Goal: Task Accomplishment & Management: Use online tool/utility

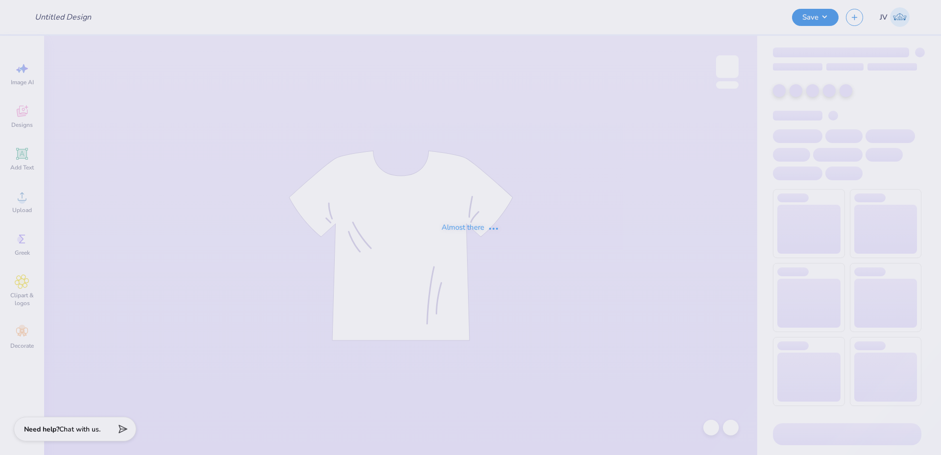
type input "Sigma Serves Children 2"
type input "DZ Philo '25"
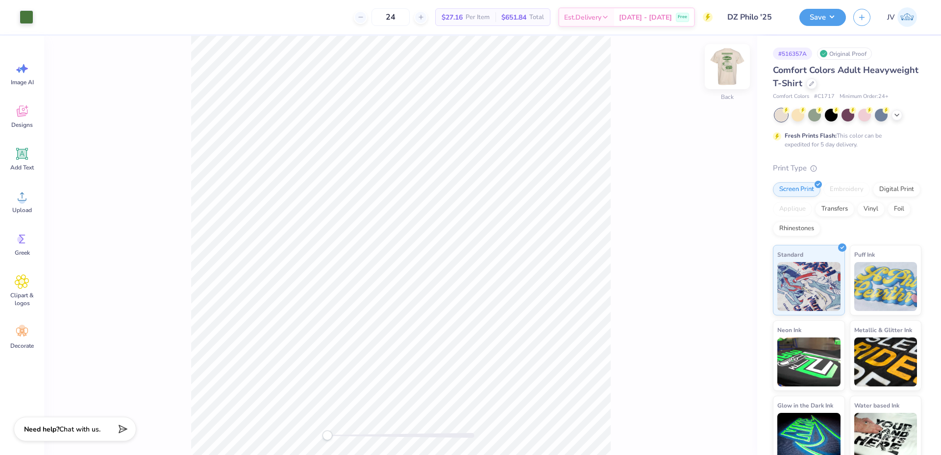
click at [737, 69] on img at bounding box center [727, 66] width 39 height 39
click at [336, 449] on div "Front" at bounding box center [400, 246] width 713 height 420
click at [22, 204] on div "Upload" at bounding box center [21, 201] width 35 height 37
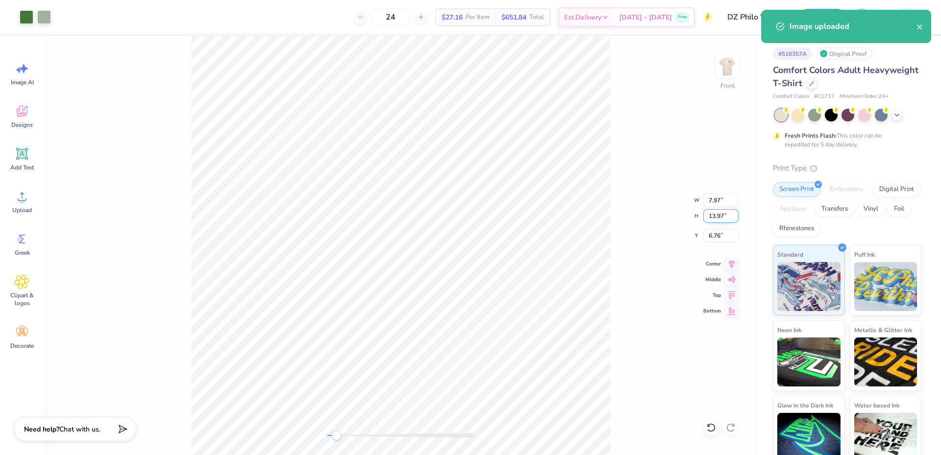
click at [722, 220] on input "13.97" at bounding box center [720, 216] width 35 height 14
type input "15"
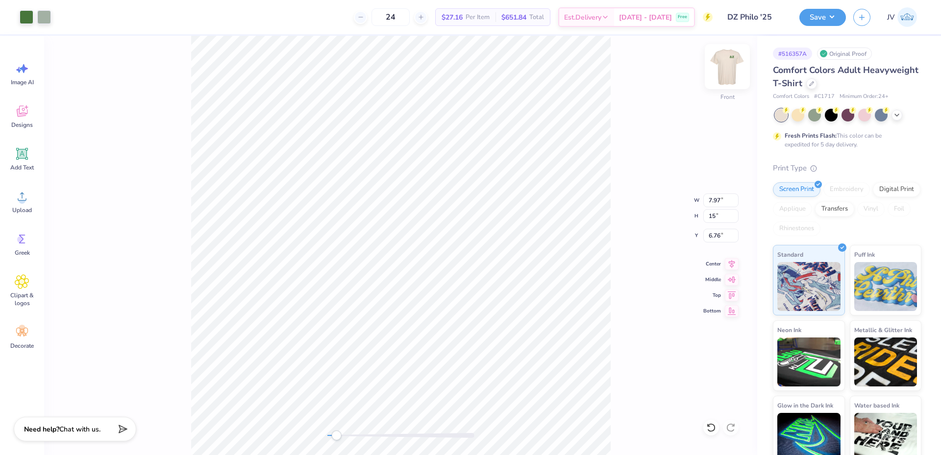
click at [728, 60] on img at bounding box center [727, 66] width 39 height 39
click at [727, 67] on img at bounding box center [728, 67] width 20 height 20
click at [715, 241] on input "6.25" at bounding box center [720, 236] width 35 height 14
type input "3"
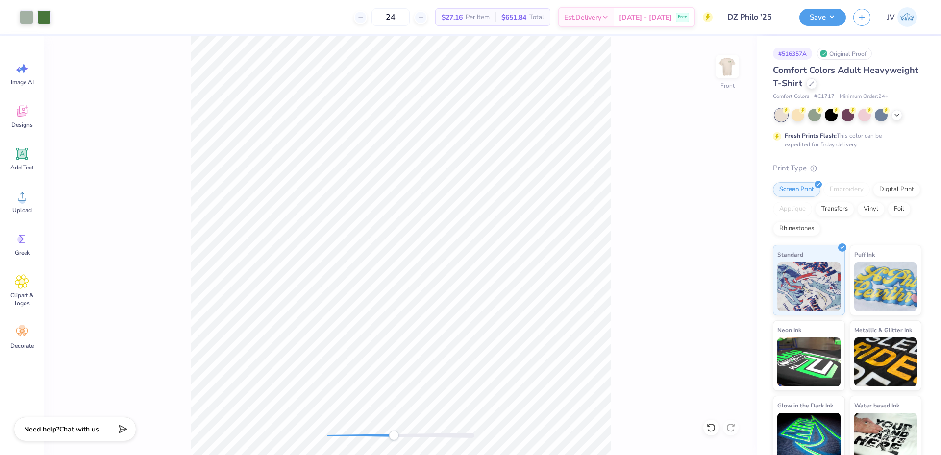
drag, startPoint x: 337, startPoint y: 435, endPoint x: 394, endPoint y: 437, distance: 56.4
click at [394, 437] on div "Accessibility label" at bounding box center [394, 436] width 10 height 10
drag, startPoint x: 396, startPoint y: 437, endPoint x: 347, endPoint y: 456, distance: 52.6
click at [347, 455] on html "Art colors 24 $27.16 Per Item $651.84 Total Est. Delivery Sep 22 - 25 Free Desi…" at bounding box center [470, 227] width 941 height 455
drag, startPoint x: 347, startPoint y: 437, endPoint x: 323, endPoint y: 437, distance: 24.0
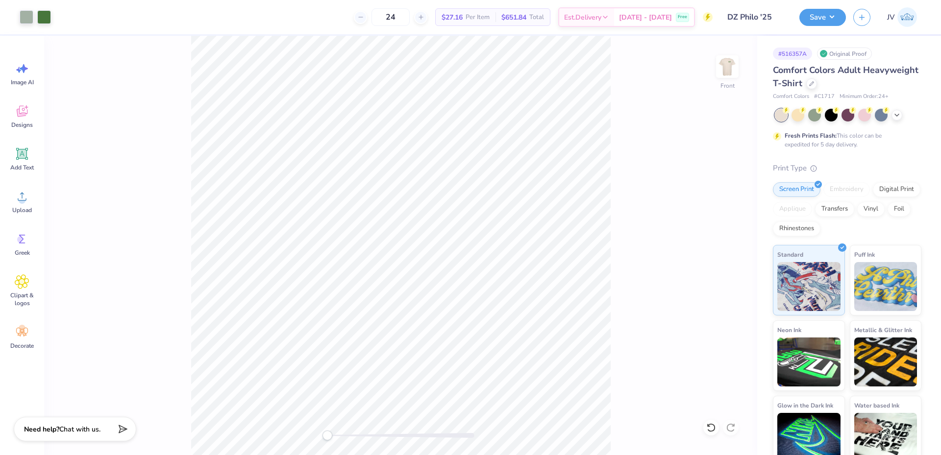
click at [323, 437] on div "Accessibility label" at bounding box center [328, 436] width 10 height 10
click at [21, 196] on icon at bounding box center [22, 196] width 15 height 15
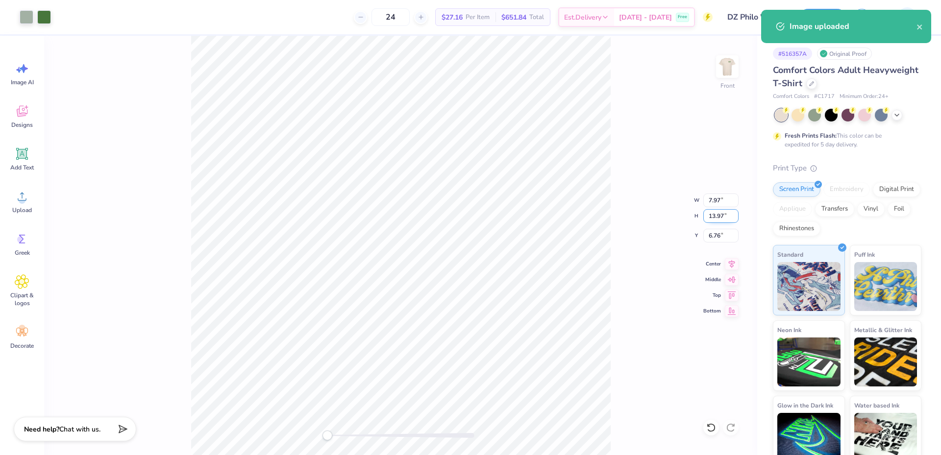
click at [713, 218] on input "13.97" at bounding box center [720, 216] width 35 height 14
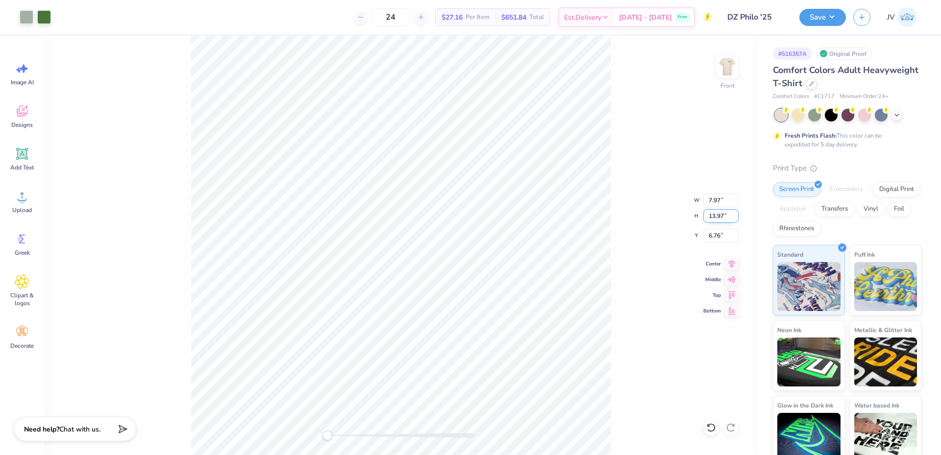
click at [713, 218] on input "13.97" at bounding box center [720, 216] width 35 height 14
type input "15"
click at [721, 72] on img at bounding box center [727, 66] width 39 height 39
click at [717, 236] on input "6.25" at bounding box center [720, 236] width 35 height 14
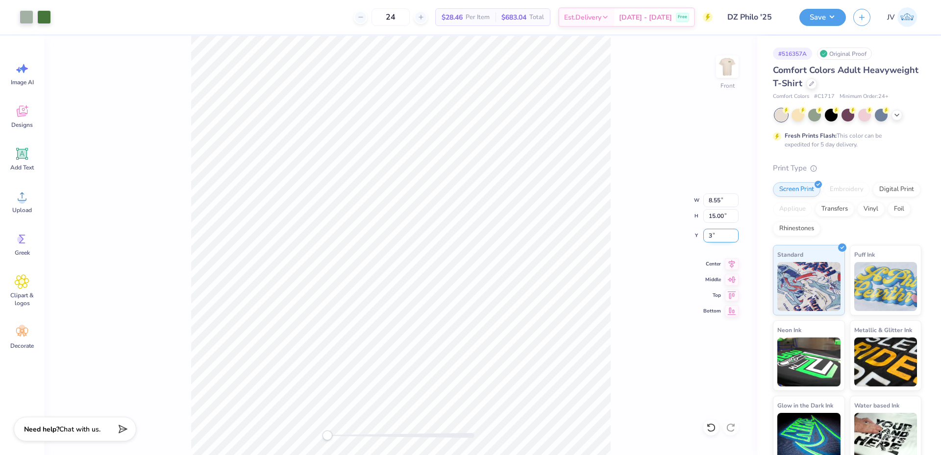
type input "3"
click at [622, 358] on div "Front W 8.55 8.55 " H 15.00 15.00 " Y 3 3 " Center Middle Top Bottom" at bounding box center [400, 246] width 713 height 420
drag, startPoint x: 329, startPoint y: 436, endPoint x: 338, endPoint y: 431, distance: 10.5
click at [338, 431] on div "Accessibility label" at bounding box center [337, 436] width 10 height 10
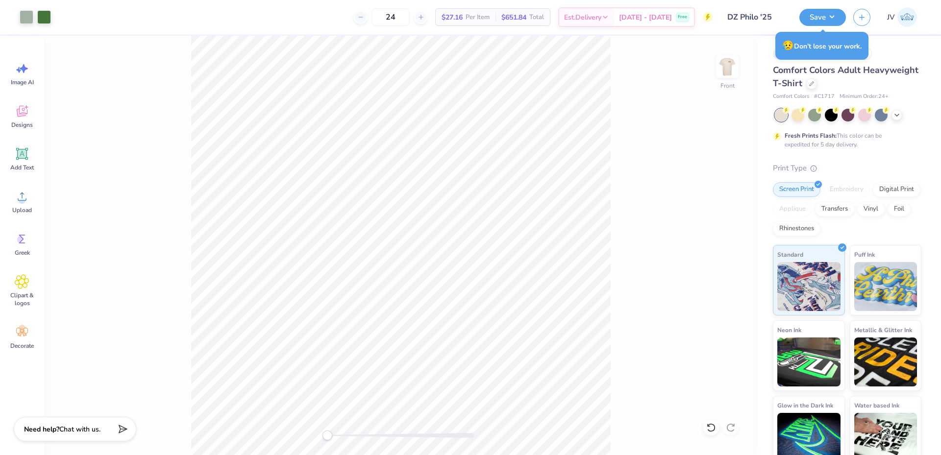
click at [324, 442] on div "Front" at bounding box center [400, 246] width 713 height 420
click at [822, 10] on button "Save" at bounding box center [822, 15] width 47 height 17
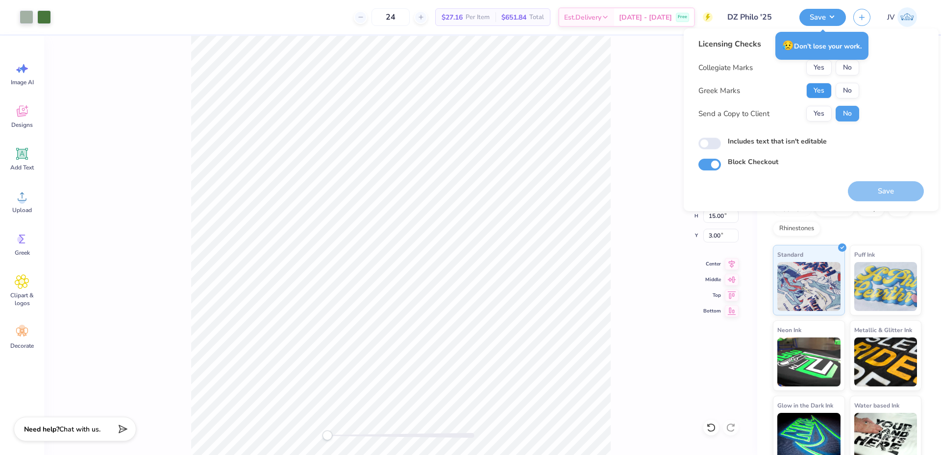
click at [822, 86] on button "Yes" at bounding box center [818, 91] width 25 height 16
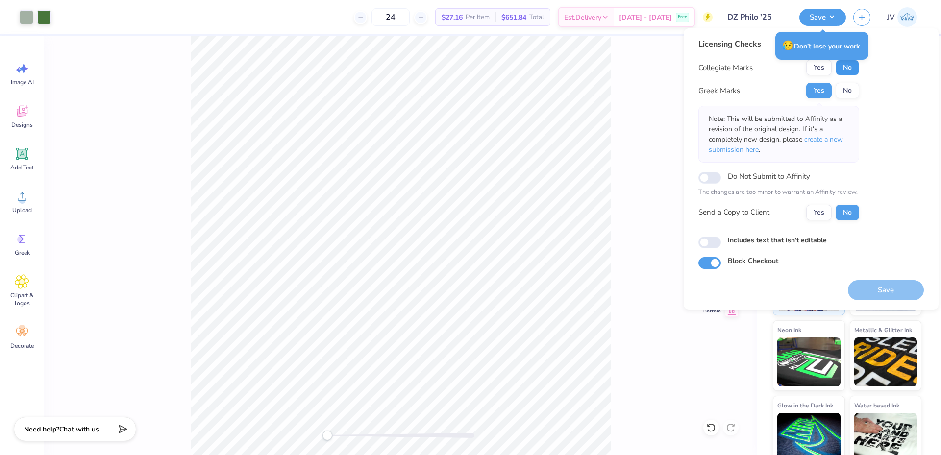
click at [842, 72] on button "No" at bounding box center [848, 68] width 24 height 16
click at [840, 139] on span "create a new submission here" at bounding box center [776, 145] width 134 height 20
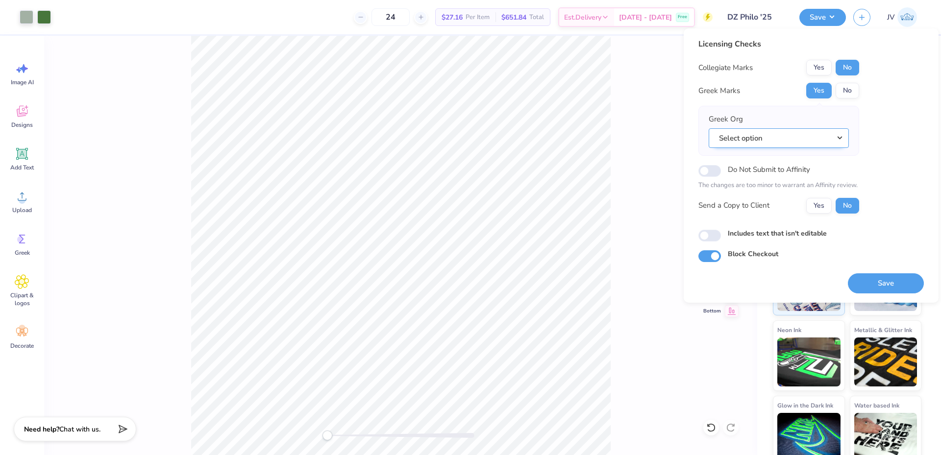
click at [831, 138] on button "Select option" at bounding box center [779, 138] width 140 height 20
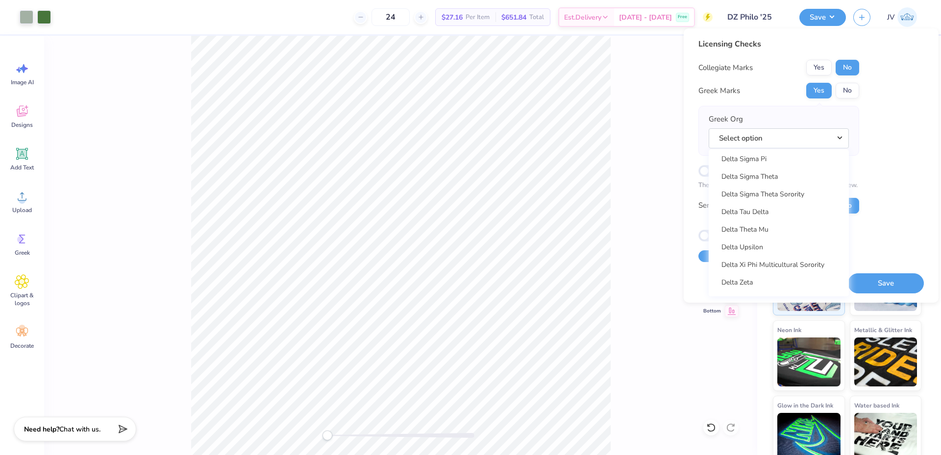
scroll to position [2614, 0]
click at [745, 207] on link "Delta Zeta" at bounding box center [779, 212] width 132 height 16
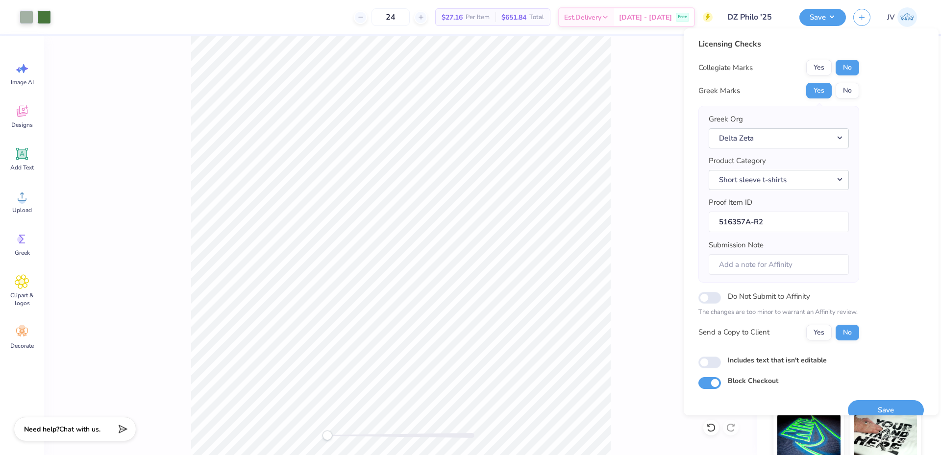
click at [625, 366] on div "Front W 8.55 8.55 " H 15.00 15.00 " Y 3.00 3.00 " Center Middle Top Bottom" at bounding box center [400, 246] width 713 height 420
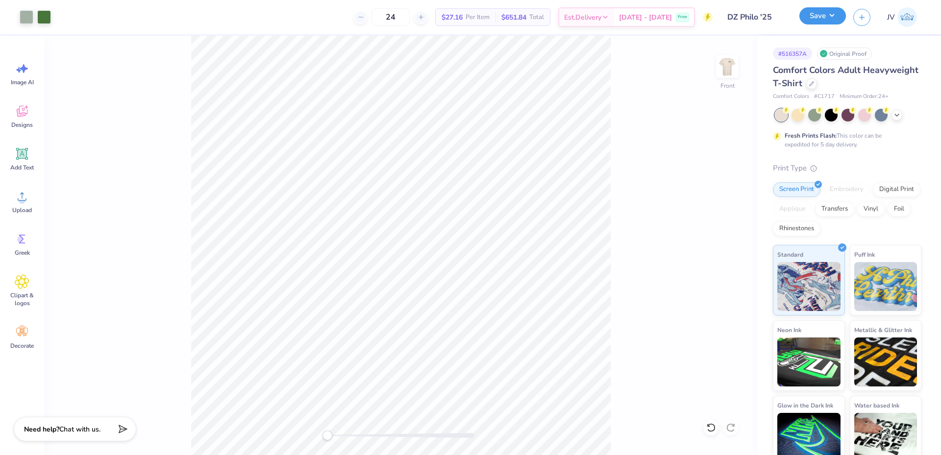
click at [811, 14] on button "Save" at bounding box center [822, 15] width 47 height 17
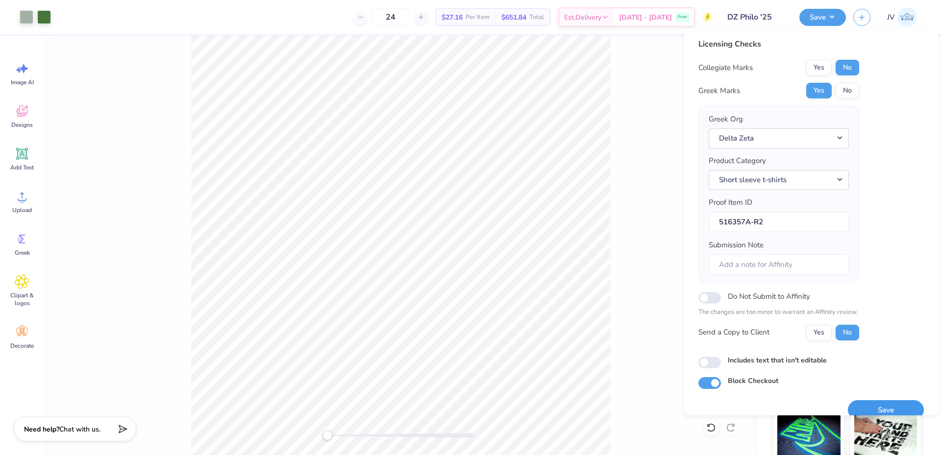
click at [872, 410] on button "Save" at bounding box center [886, 410] width 76 height 20
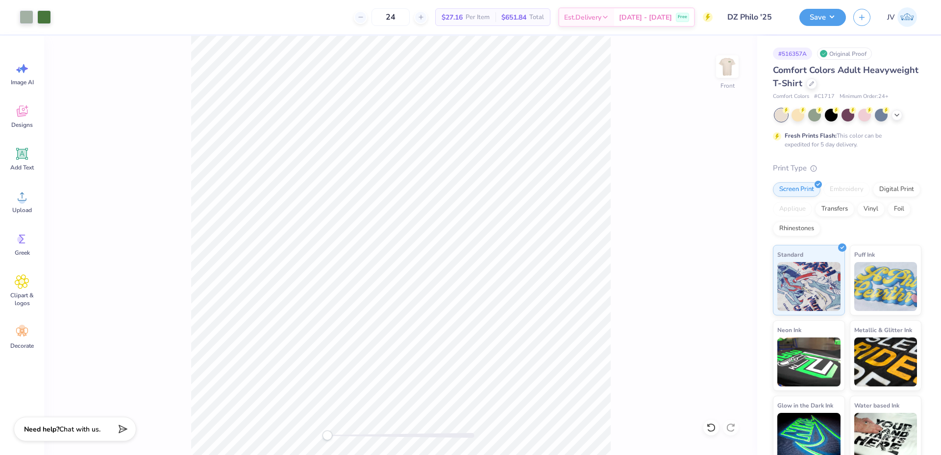
click at [300, 449] on div "Front" at bounding box center [400, 246] width 713 height 420
click at [614, 299] on div "Front" at bounding box center [400, 246] width 713 height 420
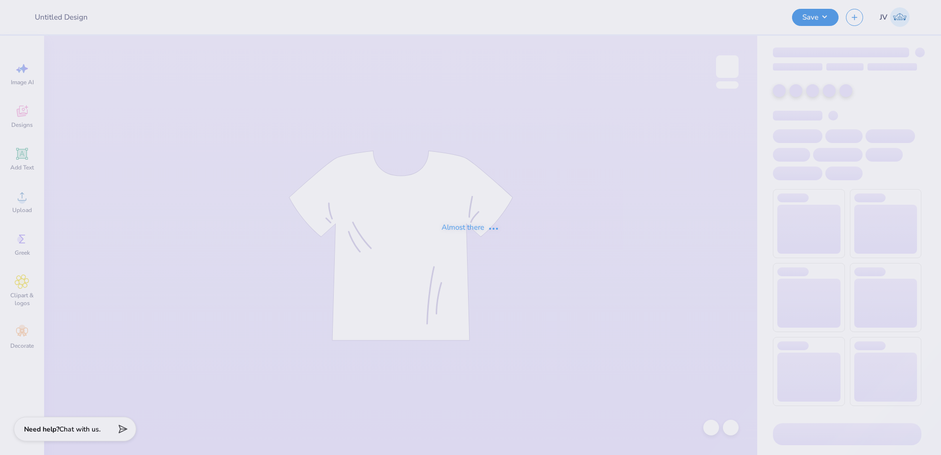
type input "DG Anchorsplash"
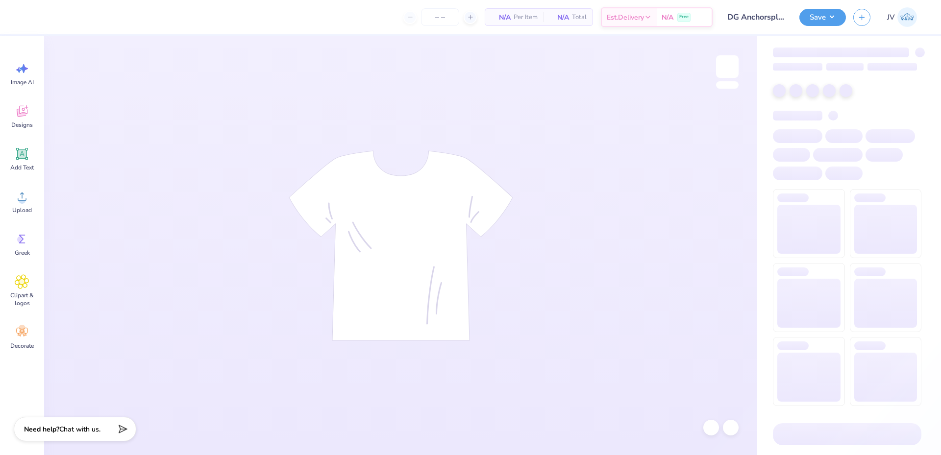
type input "50"
